Goal: Task Accomplishment & Management: Manage account settings

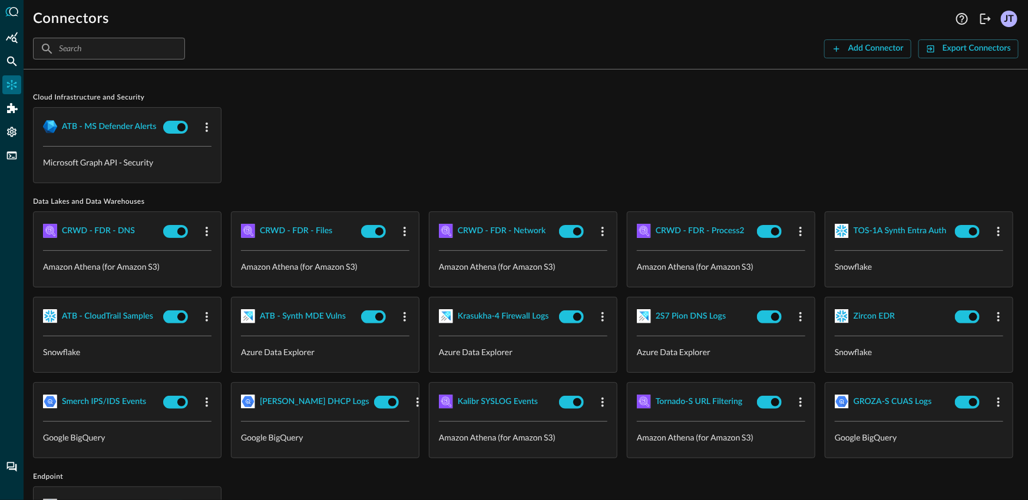
click at [421, 175] on div "ATB - MS Defender Alerts Microsoft Graph API - Security" at bounding box center [525, 145] width 985 height 76
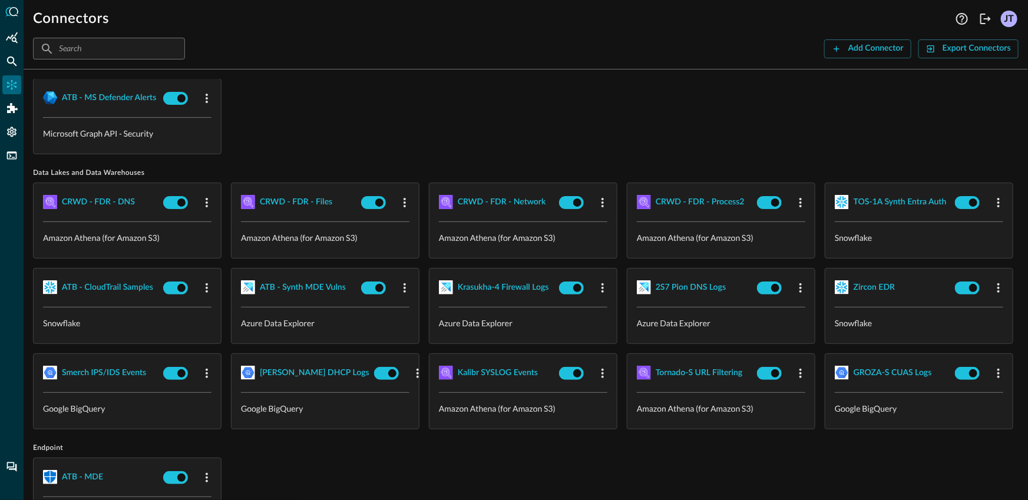
scroll to position [82, 0]
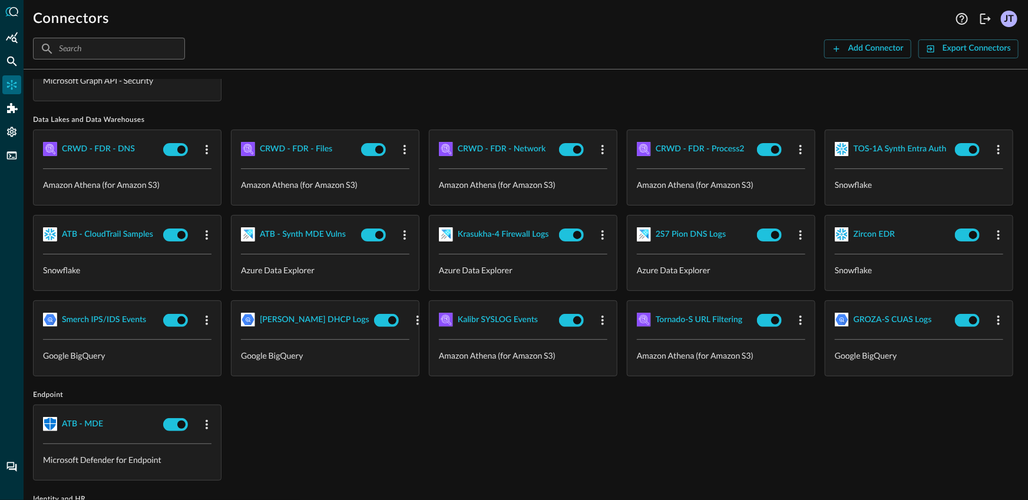
click at [650, 58] on div "​ ​ Add Connector Export Connectors" at bounding box center [525, 49] width 985 height 22
click at [985, 21] on icon "Logout" at bounding box center [985, 19] width 14 height 14
